Goal: Transaction & Acquisition: Purchase product/service

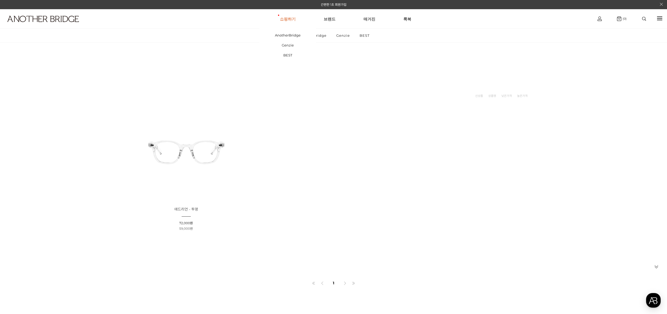
click at [289, 20] on link "쇼핑하기" at bounding box center [288, 18] width 16 height 19
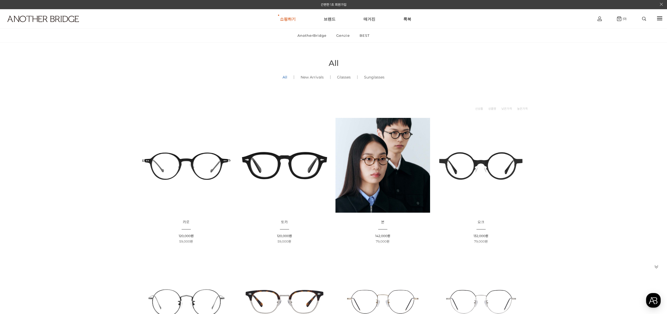
click at [410, 202] on img at bounding box center [383, 165] width 95 height 95
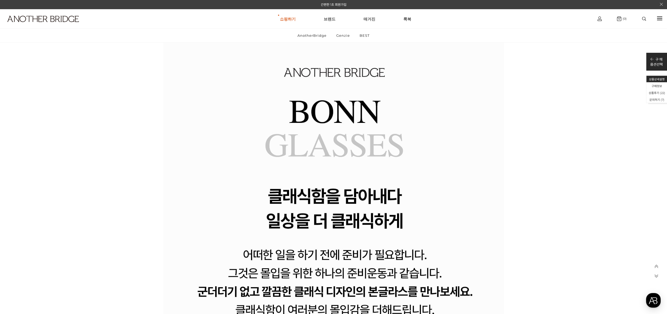
scroll to position [1229, 0]
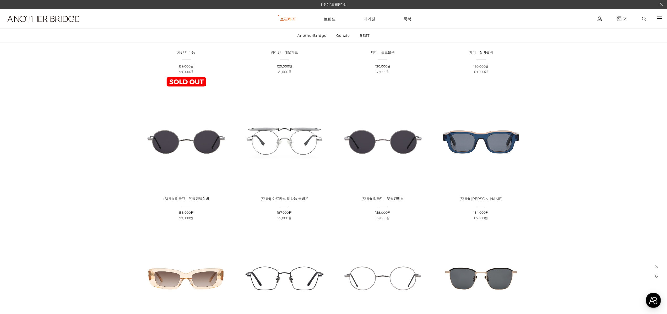
scroll to position [306, 0]
